Goal: Information Seeking & Learning: Learn about a topic

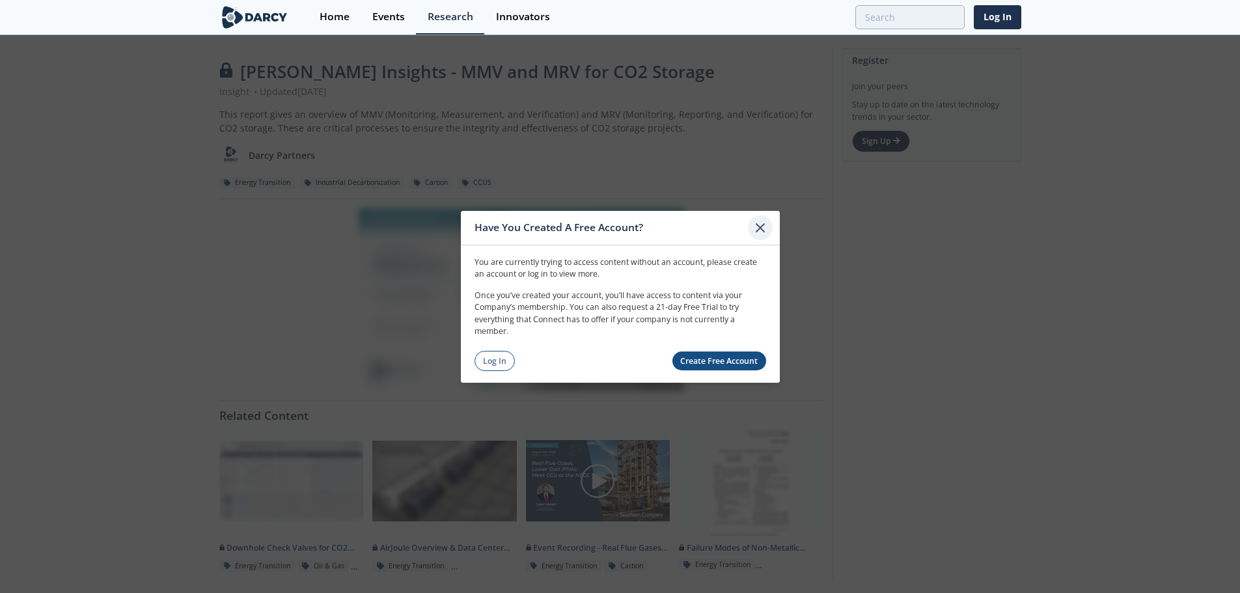
click at [753, 234] on icon at bounding box center [761, 227] width 16 height 16
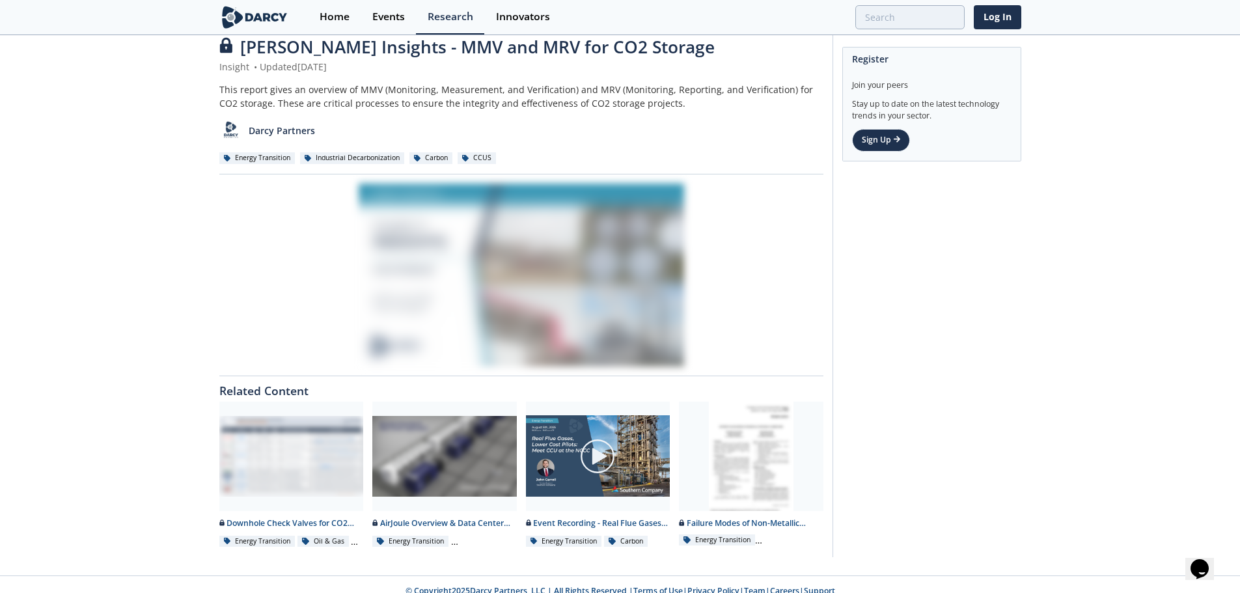
scroll to position [38, 0]
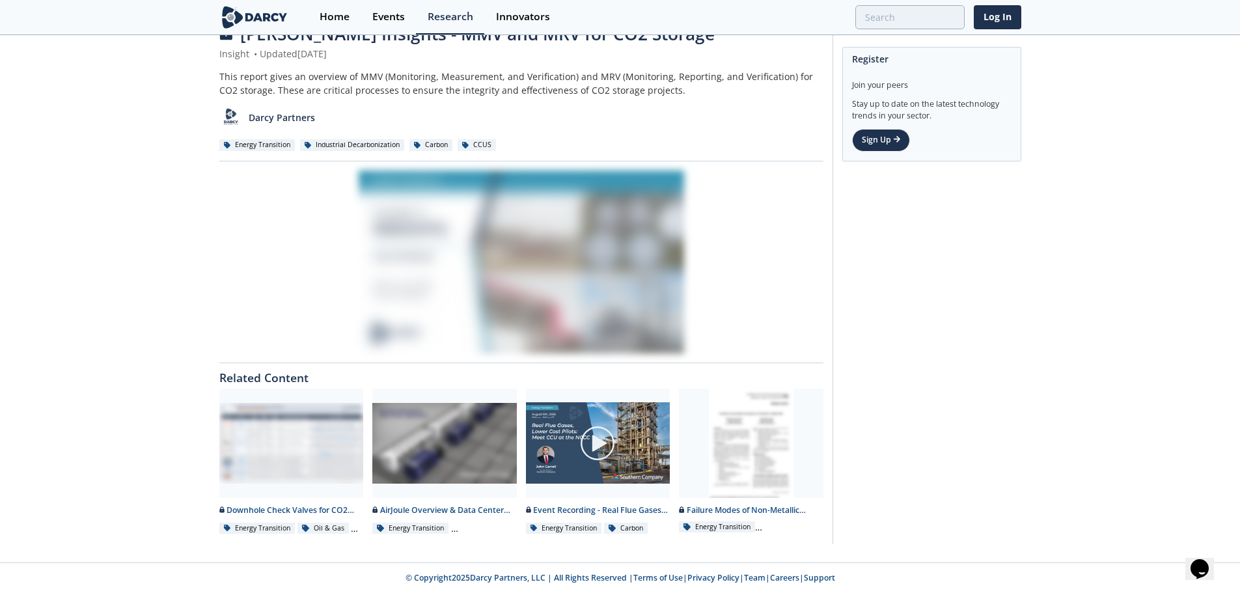
click at [670, 246] on div at bounding box center [521, 262] width 604 height 183
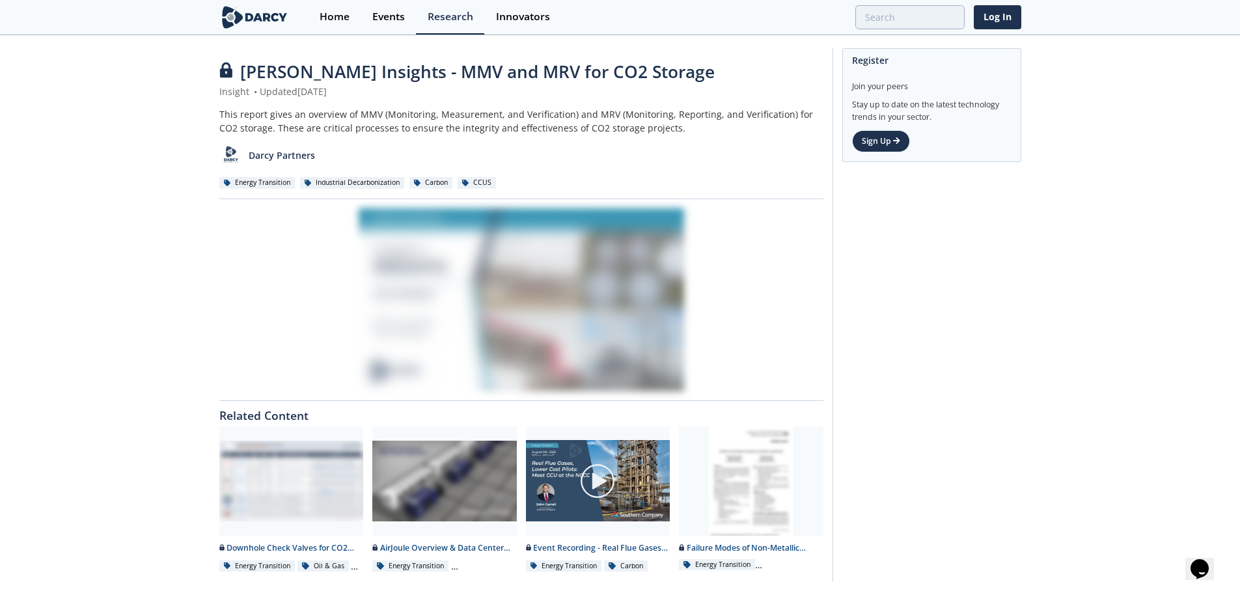
click at [393, 105] on div "[PERSON_NAME] Insights - MMV and MRV for CO2 Storage Insight • Updated [DATE] T…" at bounding box center [521, 129] width 604 height 140
click at [251, 72] on span "[PERSON_NAME] Insights - MMV and MRV for CO2 Storage" at bounding box center [477, 71] width 475 height 23
click at [462, 301] on div at bounding box center [521, 299] width 604 height 183
click at [413, 260] on div at bounding box center [521, 299] width 604 height 183
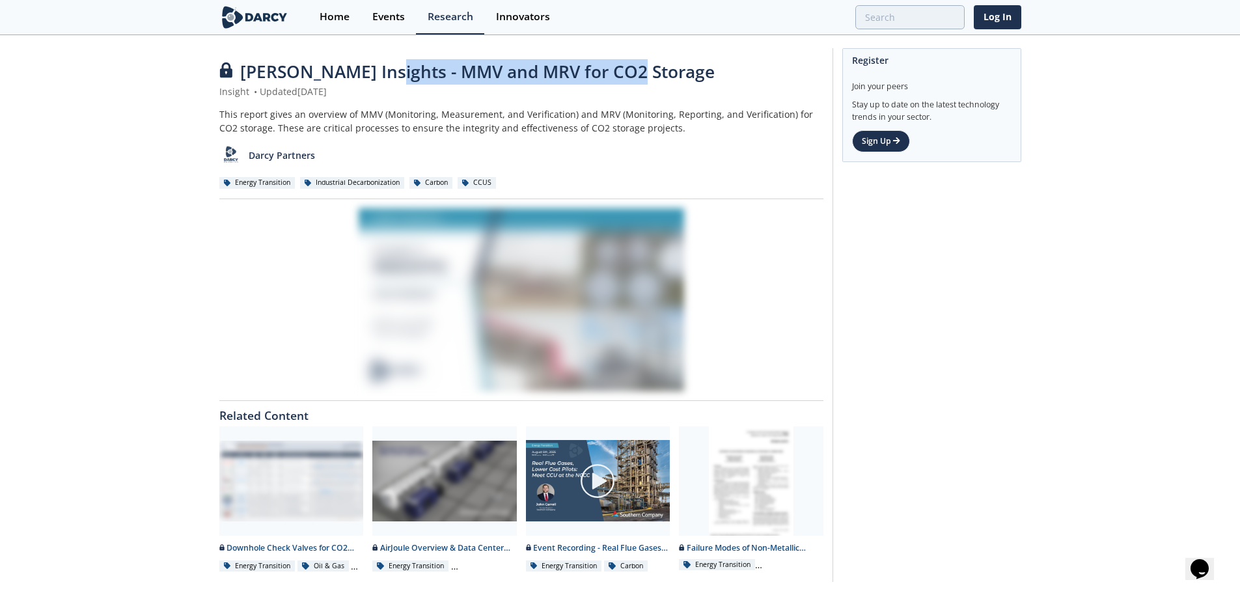
drag, startPoint x: 373, startPoint y: 72, endPoint x: 626, endPoint y: 75, distance: 252.6
click at [626, 75] on div "[PERSON_NAME] Insights - MMV and MRV for CO2 Storage" at bounding box center [521, 71] width 604 height 25
copy span "MMV and MRV for CO2 Storage"
